Goal: Find specific page/section: Find specific page/section

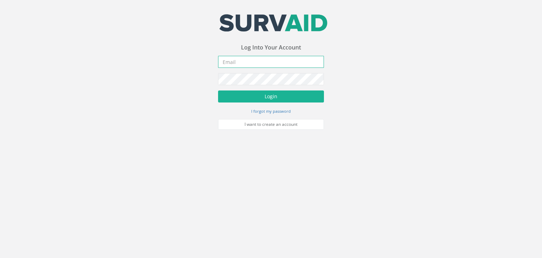
click at [244, 60] on input "email" at bounding box center [271, 62] width 106 height 12
type input "O"
type input "[EMAIL_ADDRESS][DOMAIN_NAME]"
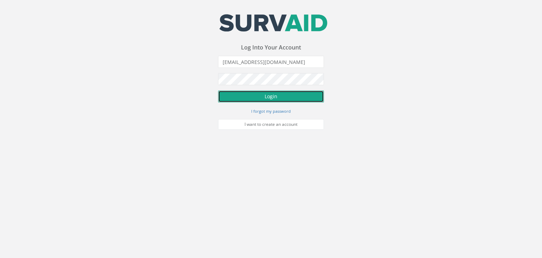
click at [304, 100] on button "Login" at bounding box center [271, 96] width 106 height 12
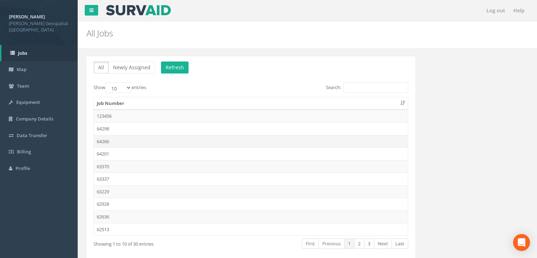
click at [112, 139] on td "64266" at bounding box center [251, 141] width 314 height 13
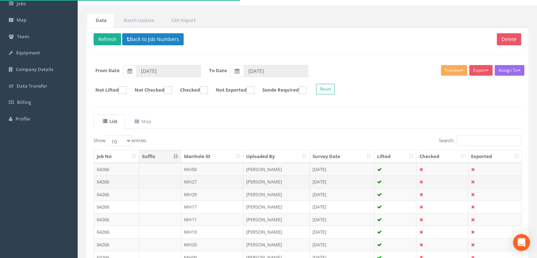
scroll to position [106, 0]
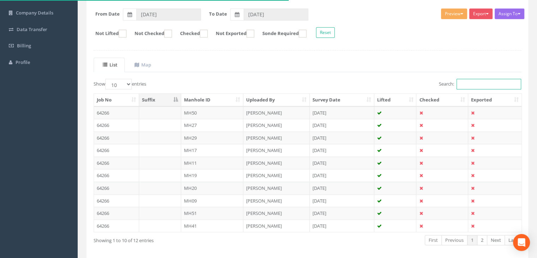
click at [470, 83] on input "Search:" at bounding box center [489, 84] width 65 height 11
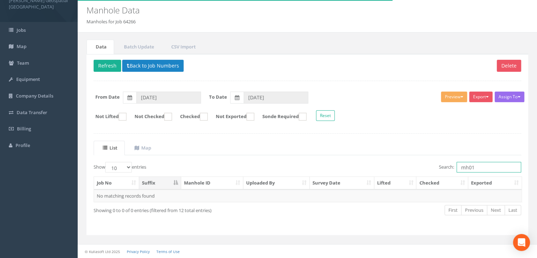
scroll to position [22, 0]
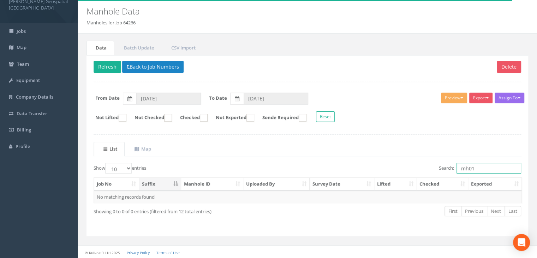
type input "mh01"
